Goal: Task Accomplishment & Management: Manage account settings

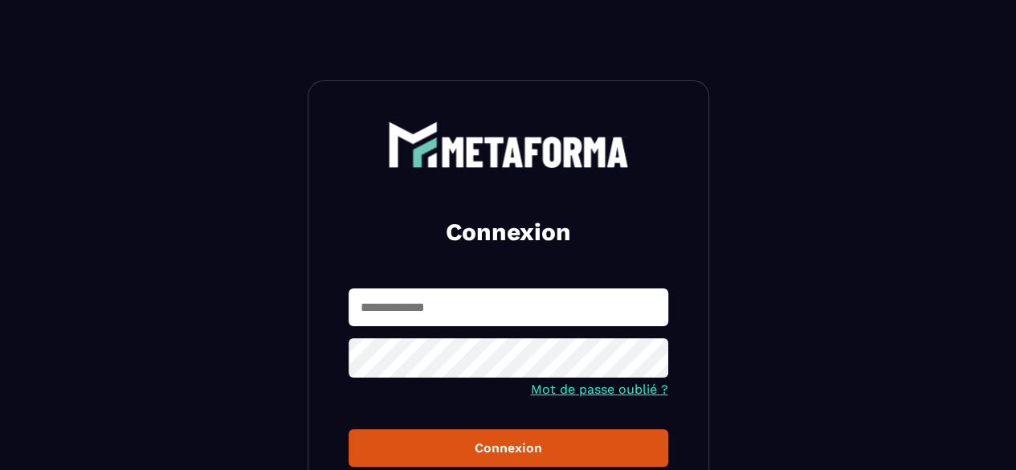
click at [506, 294] on input "text" at bounding box center [509, 307] width 320 height 38
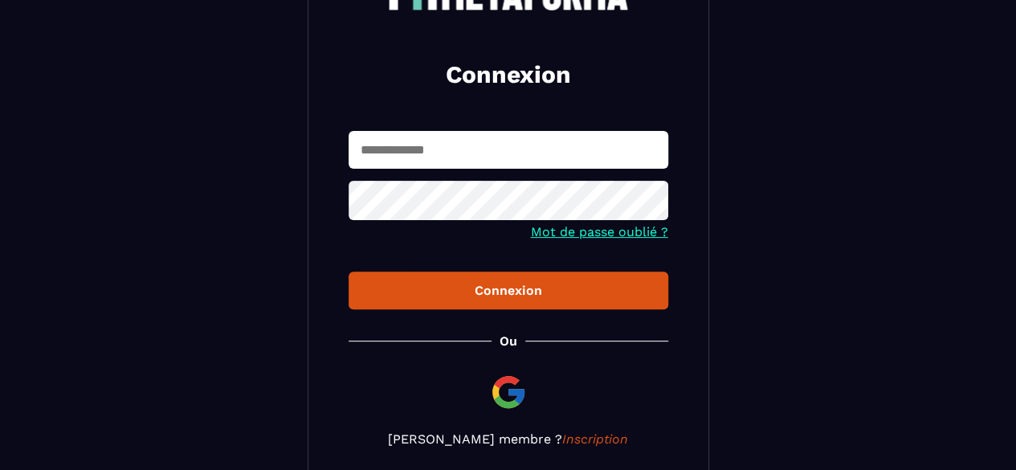
scroll to position [157, 0]
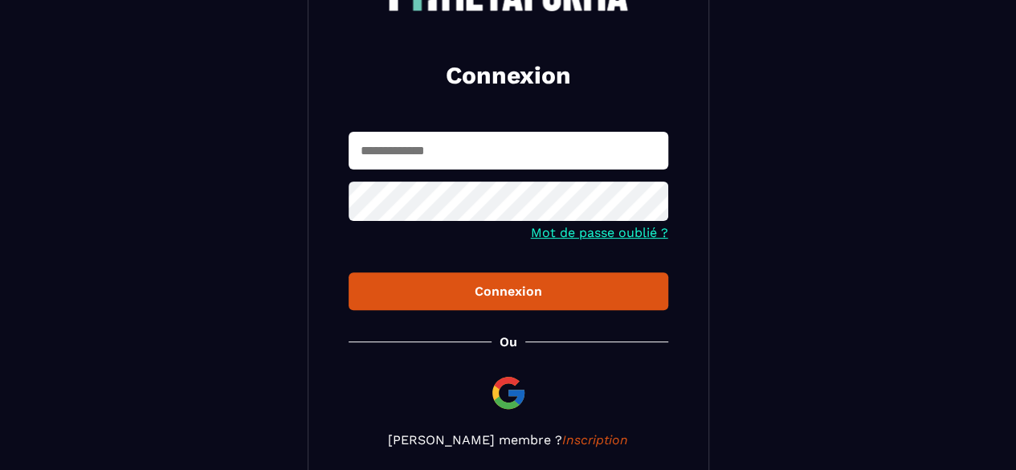
click at [526, 141] on input "text" at bounding box center [509, 151] width 320 height 38
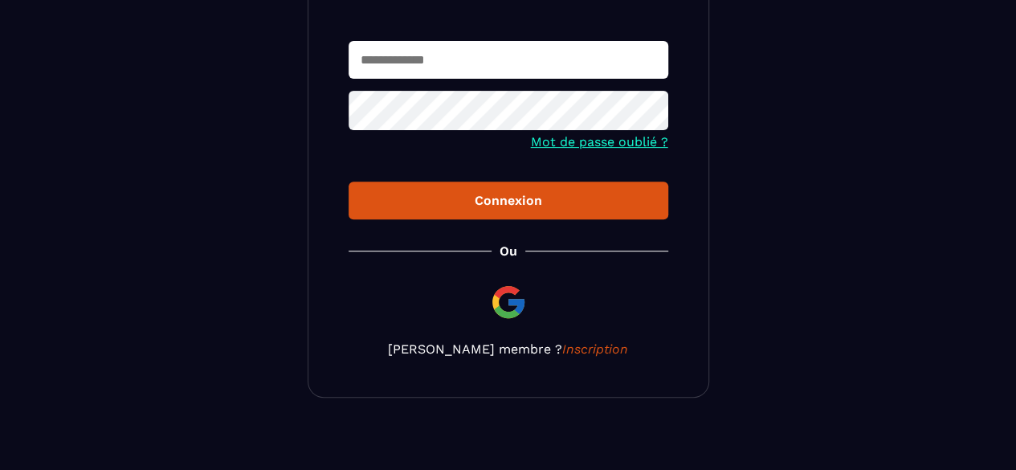
scroll to position [254, 0]
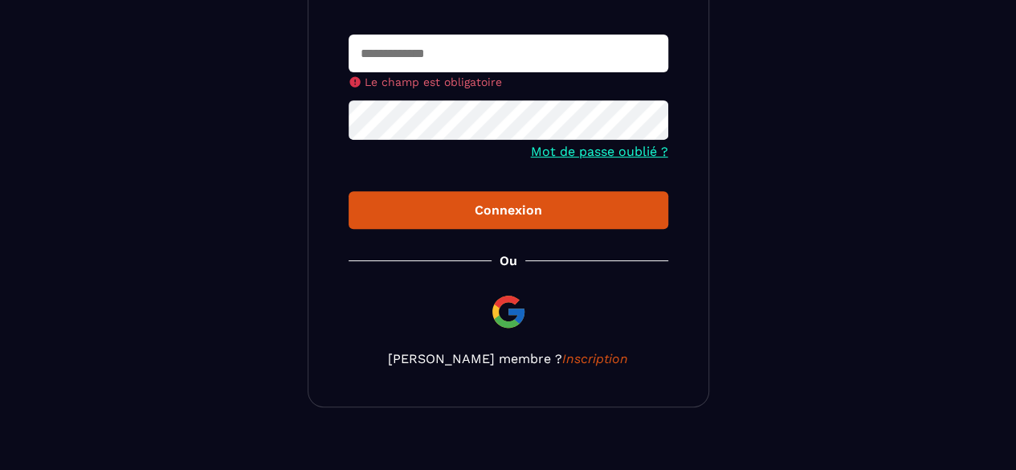
click at [517, 303] on img at bounding box center [508, 311] width 39 height 39
